Goal: Information Seeking & Learning: Find specific fact

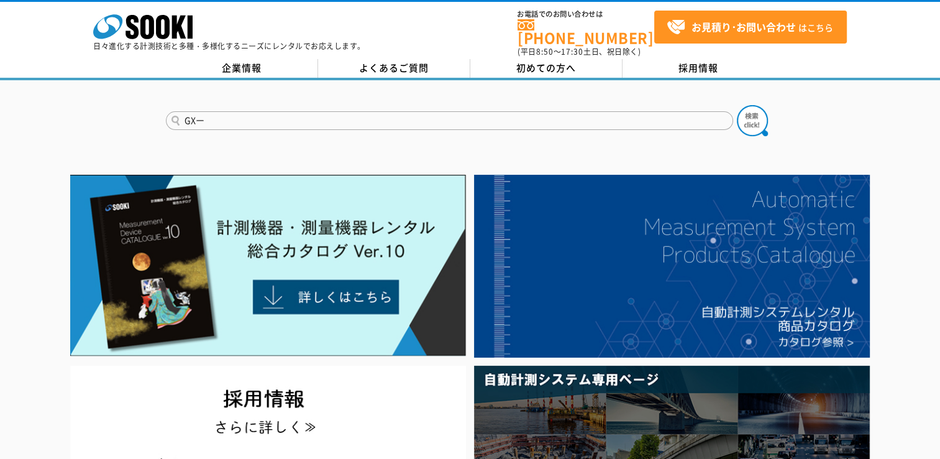
type input "GXー"
click at [737, 105] on button at bounding box center [752, 120] width 31 height 31
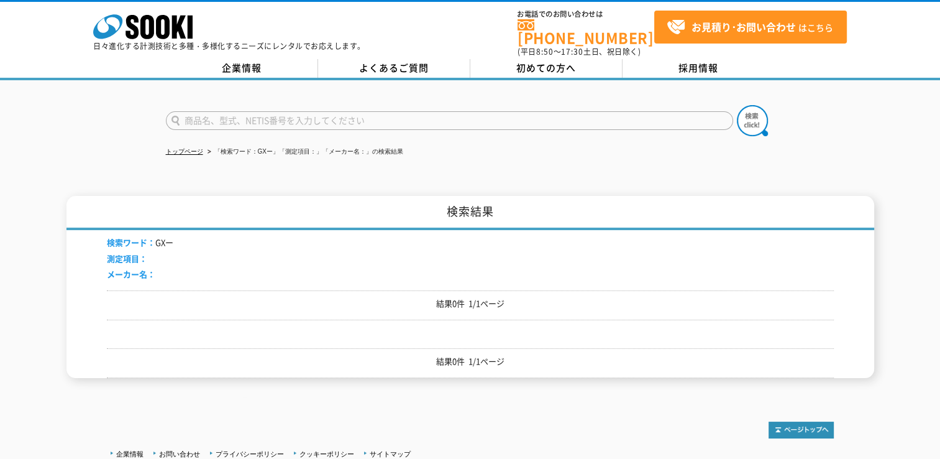
click at [196, 111] on input "text" at bounding box center [449, 120] width 567 height 19
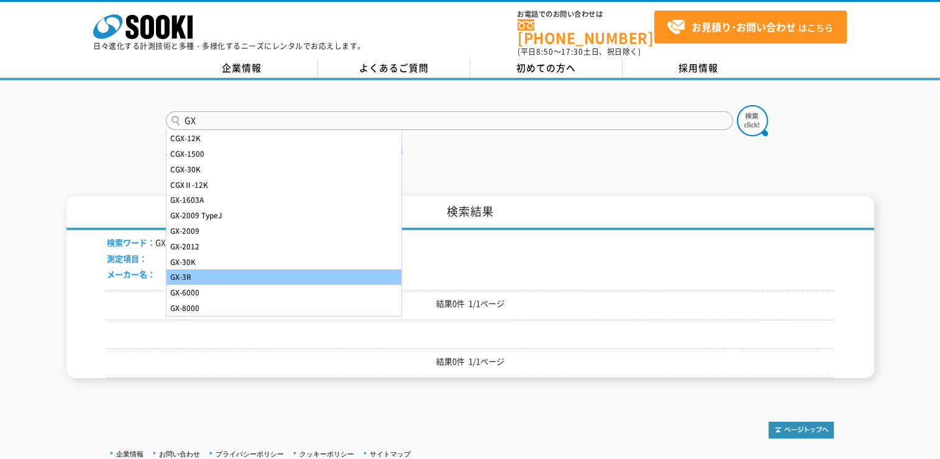
click at [192, 269] on div "GX-3R" at bounding box center [284, 277] width 235 height 16
type input "GX-3R"
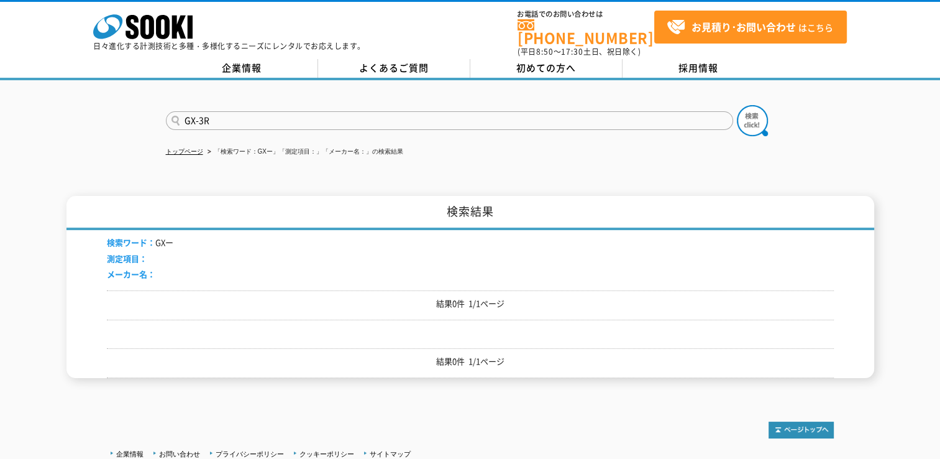
click at [737, 105] on button at bounding box center [752, 120] width 31 height 31
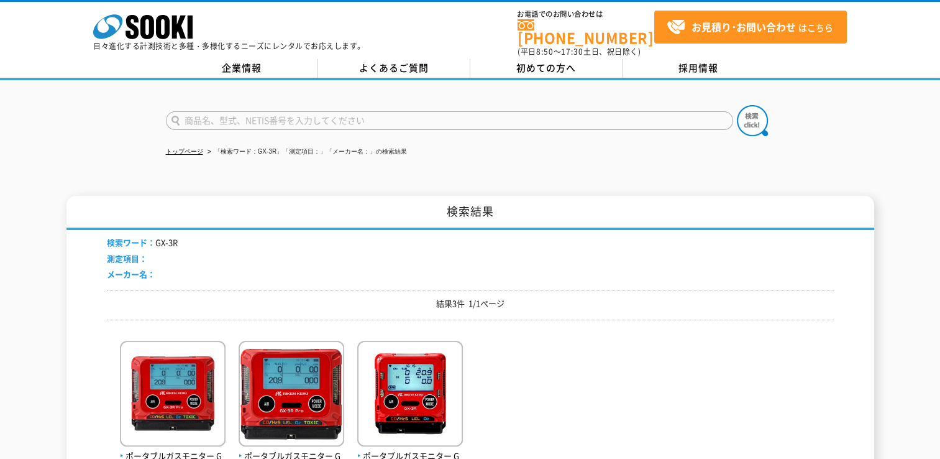
scroll to position [124, 0]
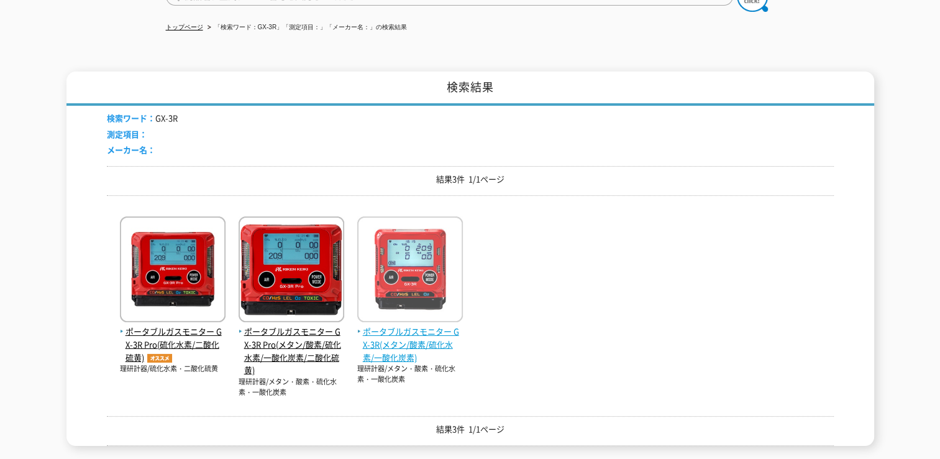
click at [380, 330] on span "ポータブルガスモニター GX-3R(メタン/酸素/硫化水素/一酸化炭素)" at bounding box center [410, 344] width 106 height 39
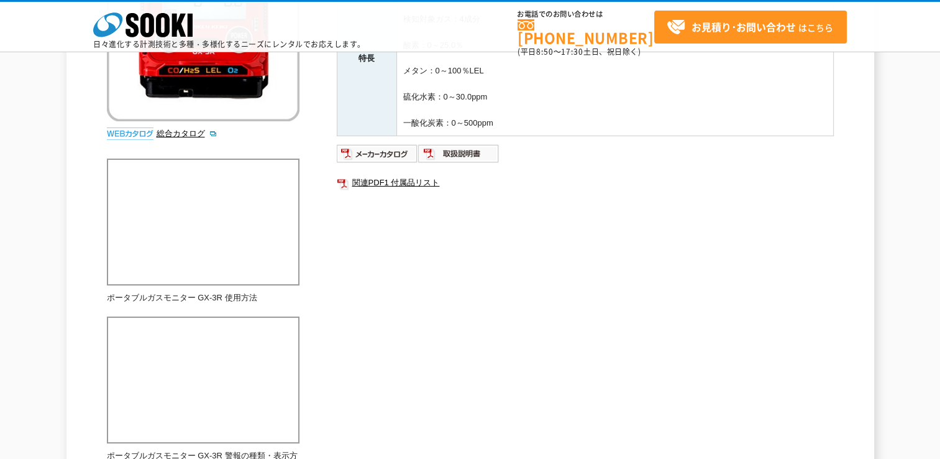
scroll to position [311, 0]
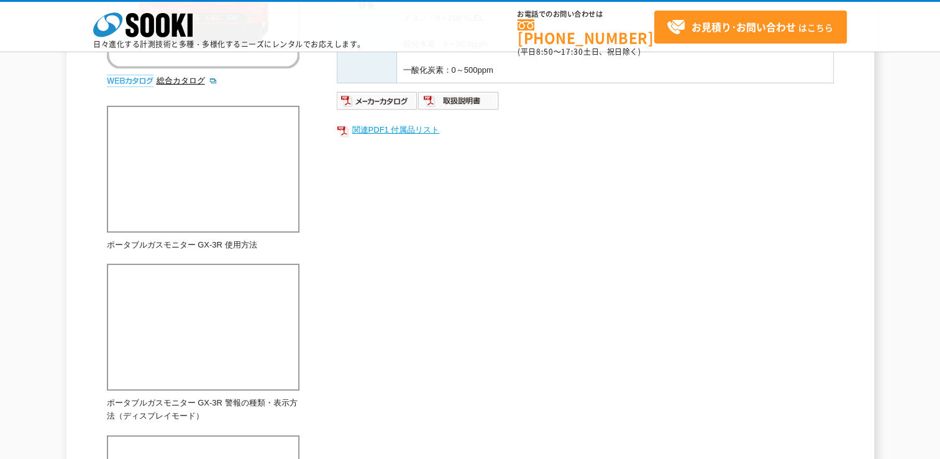
click at [408, 124] on link "関連PDF1 付属品リスト" at bounding box center [585, 130] width 497 height 16
